Goal: Navigation & Orientation: Go to known website

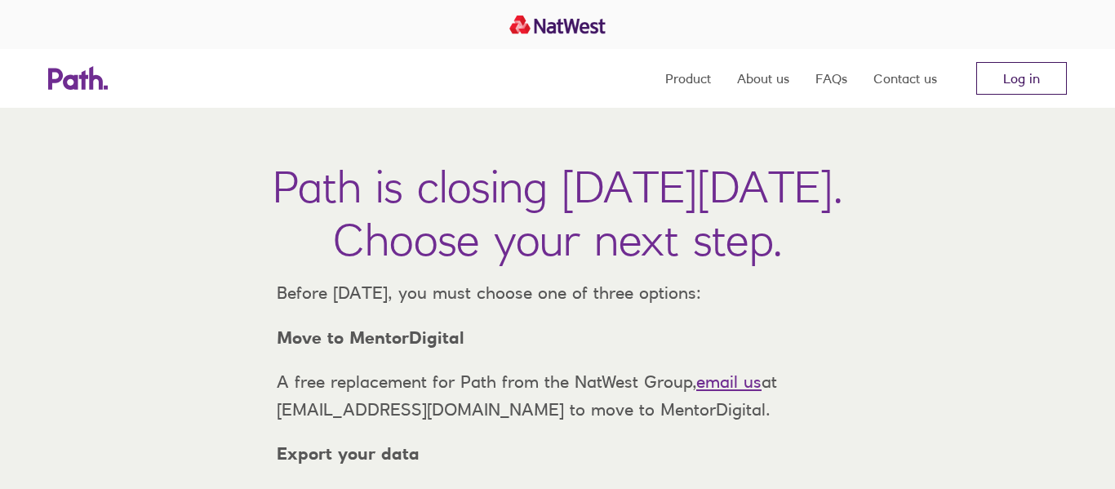
click at [1042, 82] on link "Log in" at bounding box center [1021, 78] width 91 height 33
